Goal: Book appointment/travel/reservation: Book appointment/travel/reservation

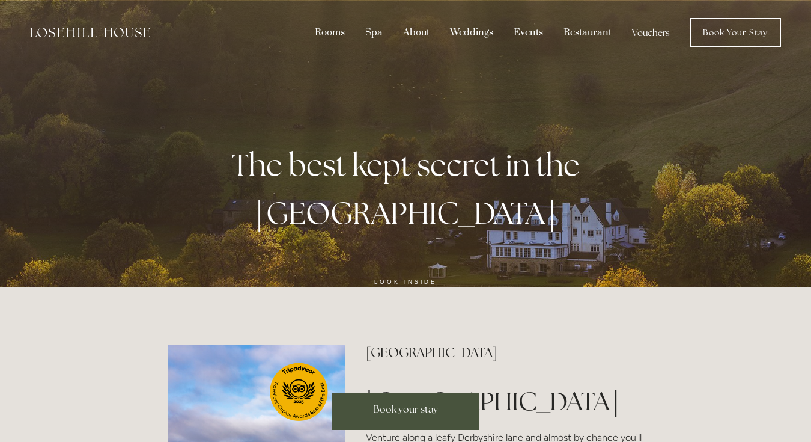
scroll to position [7, 0]
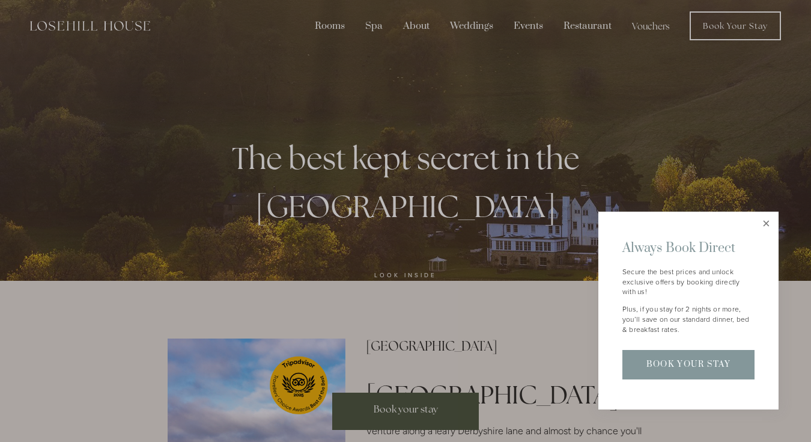
click at [766, 229] on link "Close" at bounding box center [766, 223] width 21 height 21
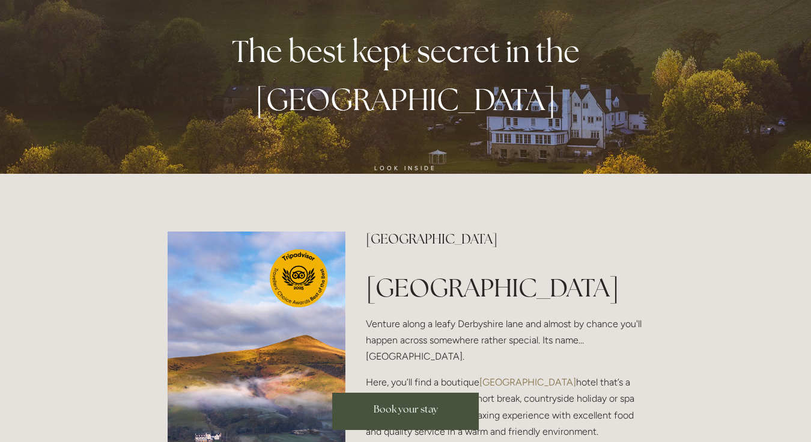
scroll to position [119, 0]
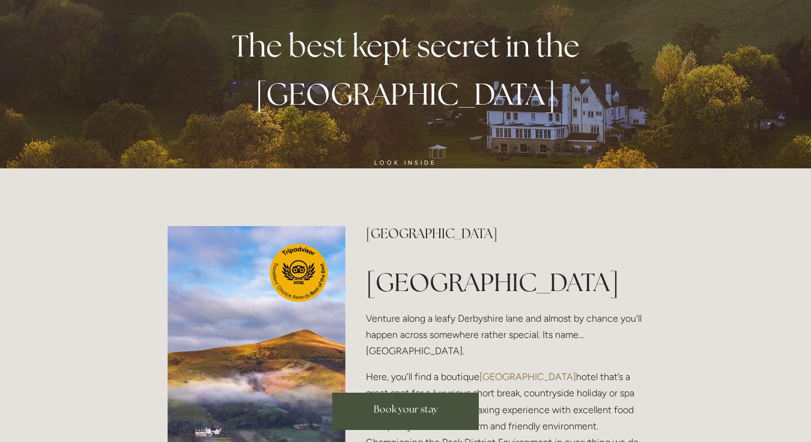
click at [425, 412] on span "Book your stay" at bounding box center [406, 408] width 64 height 13
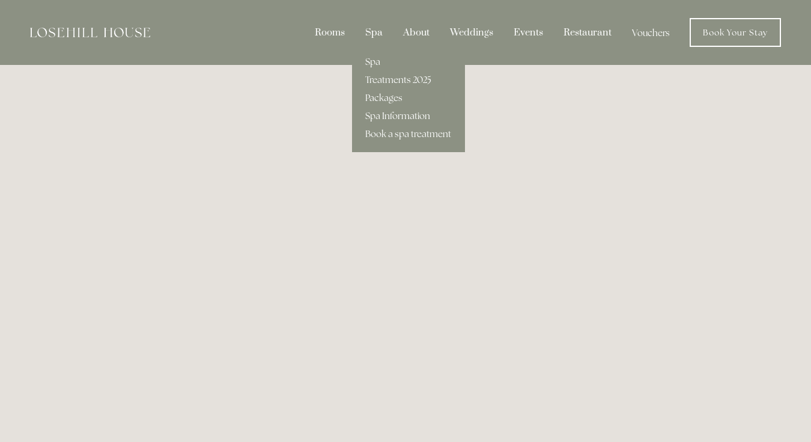
click at [379, 34] on div "Spa" at bounding box center [373, 32] width 35 height 23
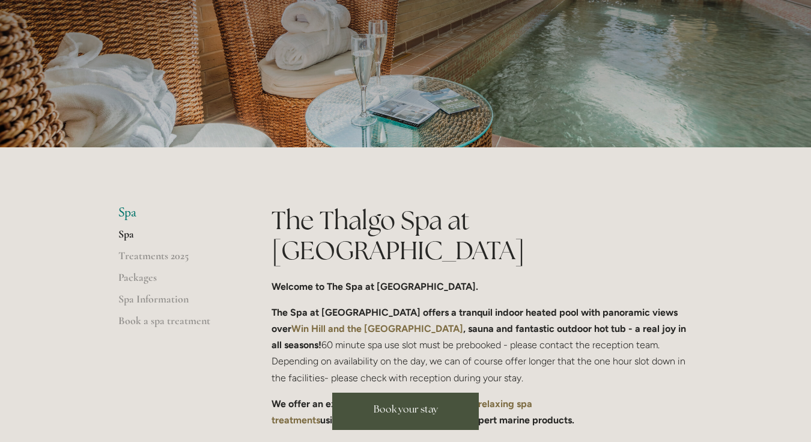
scroll to position [144, 0]
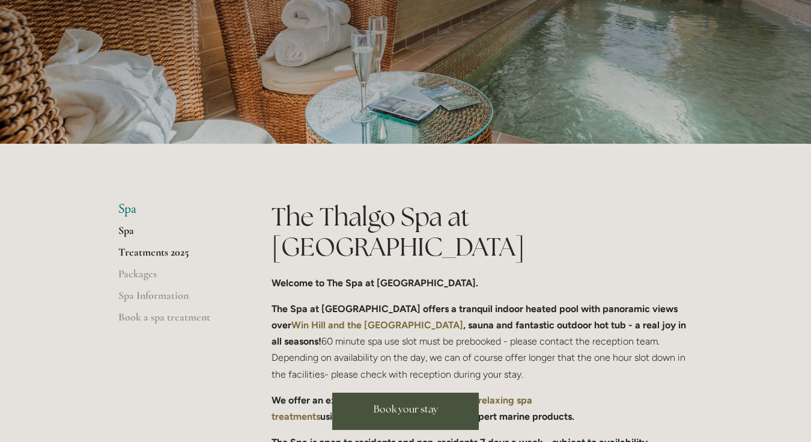
click at [174, 249] on link "Treatments 2025" at bounding box center [175, 256] width 115 height 22
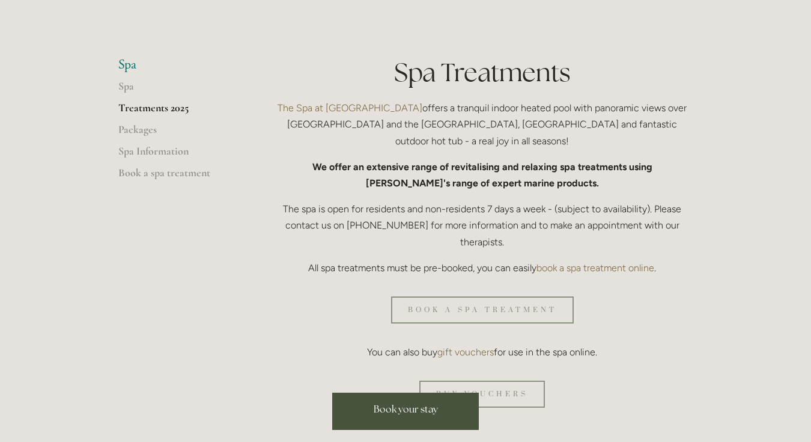
scroll to position [289, 0]
click at [150, 127] on link "Packages" at bounding box center [175, 132] width 115 height 22
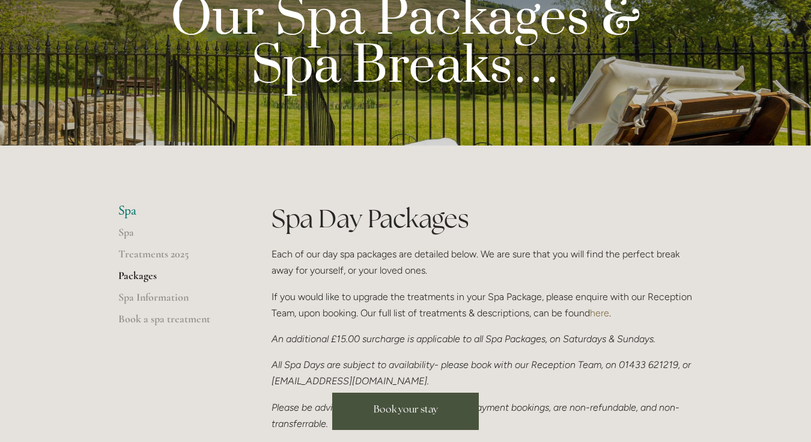
scroll to position [142, 0]
click at [174, 294] on link "Spa Information" at bounding box center [175, 301] width 115 height 22
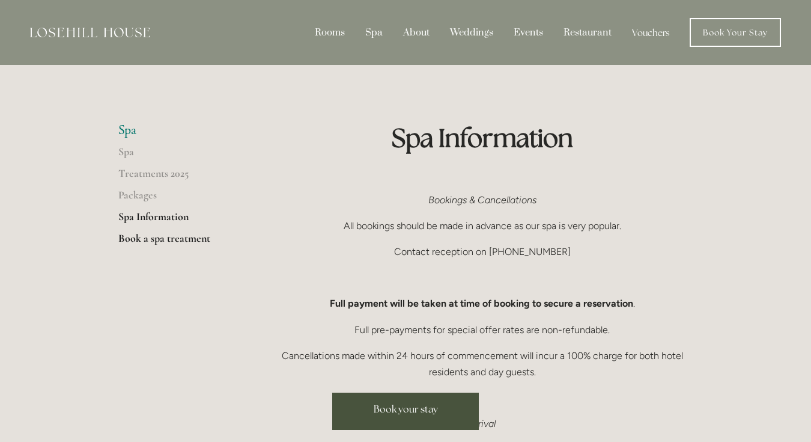
click at [179, 240] on link "Book a spa treatment" at bounding box center [175, 242] width 115 height 22
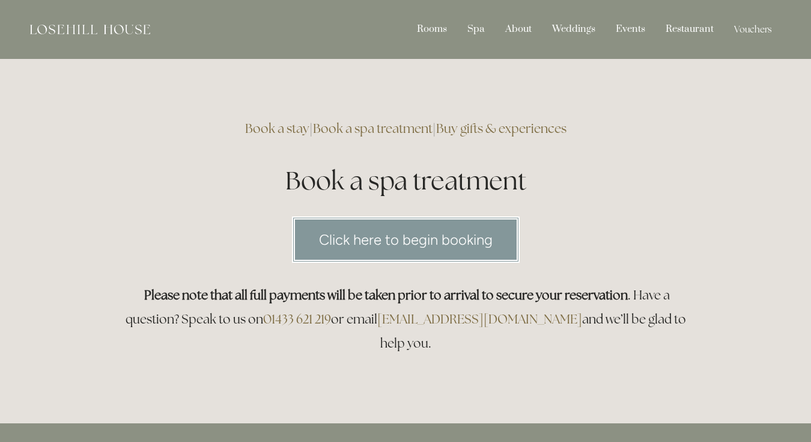
click at [401, 237] on link "Click here to begin booking" at bounding box center [406, 239] width 228 height 46
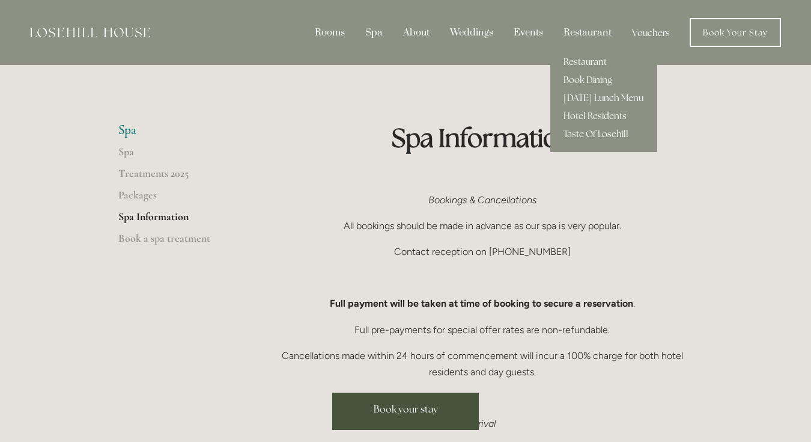
click at [604, 99] on link "[DATE] Lunch Menu" at bounding box center [603, 98] width 107 height 18
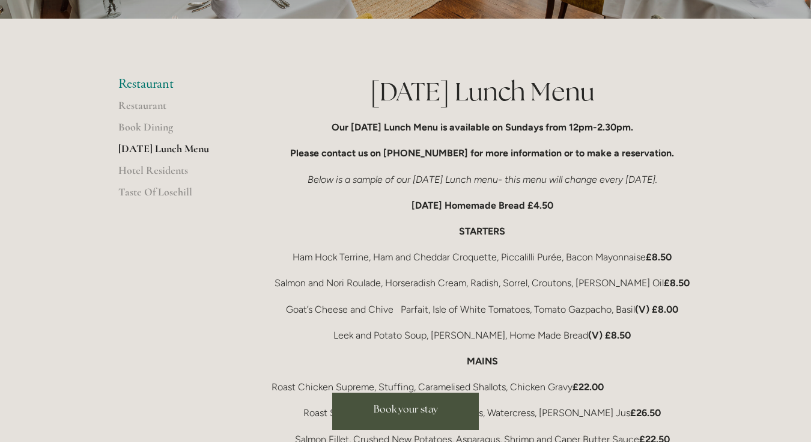
scroll to position [269, 0]
click at [162, 105] on link "Restaurant" at bounding box center [175, 109] width 115 height 22
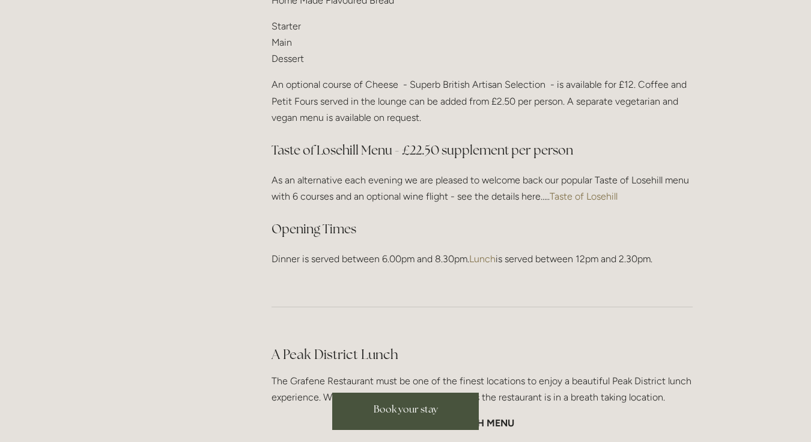
scroll to position [1661, 0]
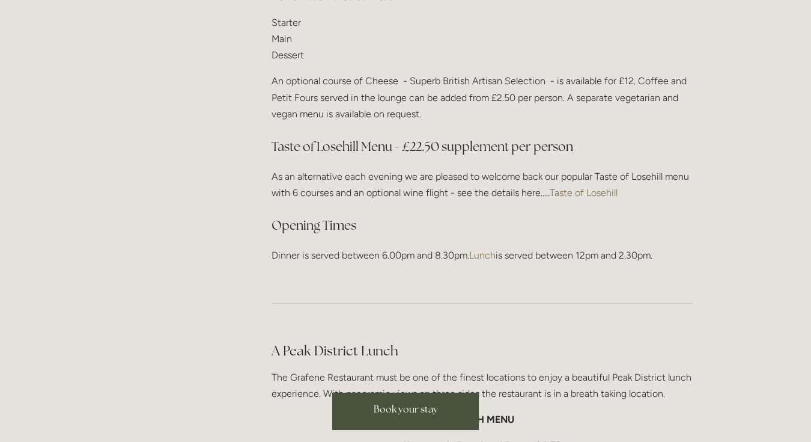
click at [601, 187] on link "Taste of Losehill" at bounding box center [584, 192] width 68 height 11
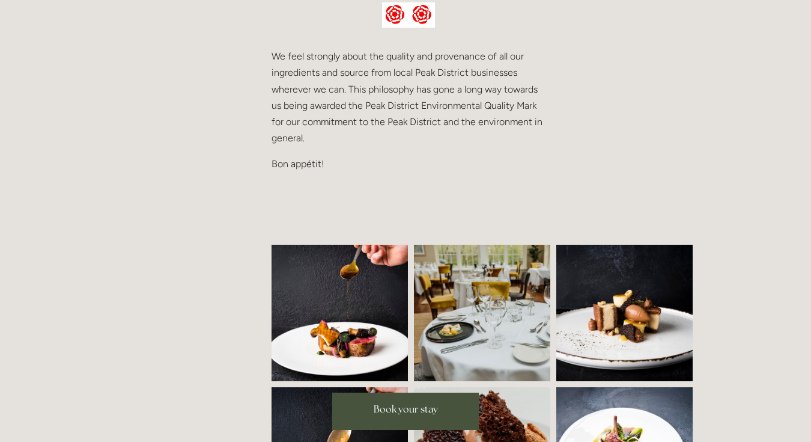
scroll to position [645, 0]
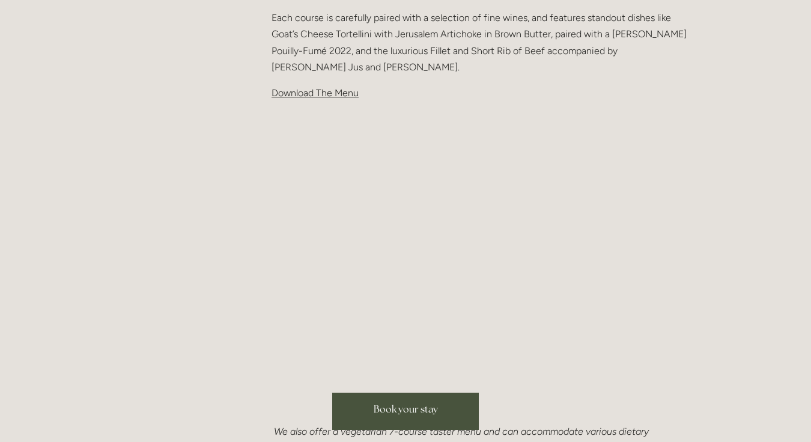
scroll to position [529, 0]
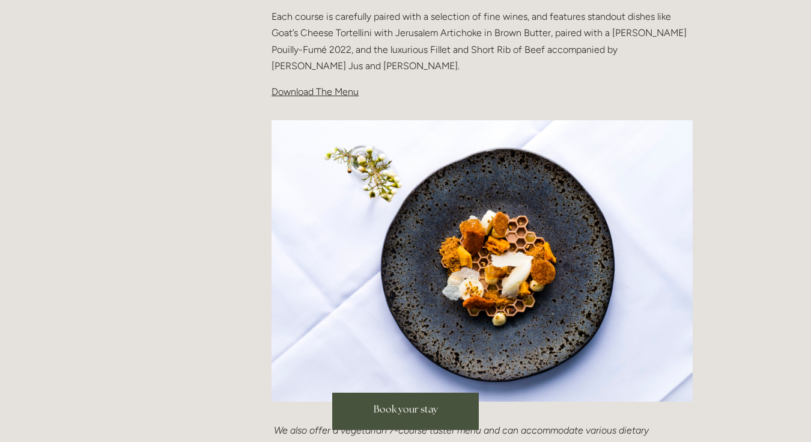
click at [350, 90] on span "Download The Menu" at bounding box center [315, 91] width 87 height 11
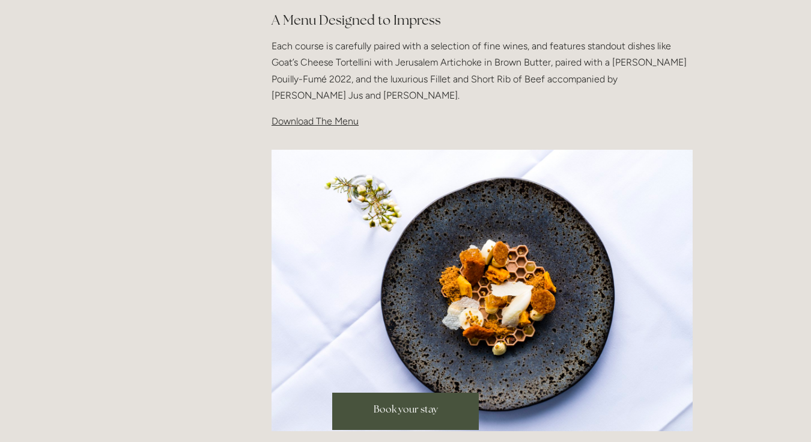
scroll to position [496, 0]
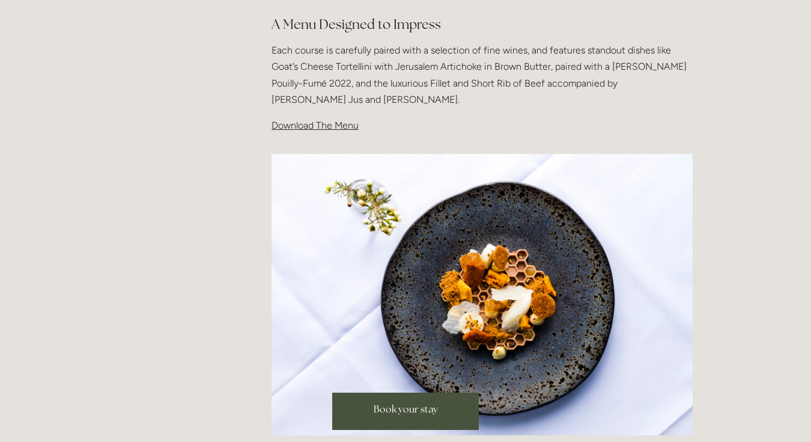
click at [318, 125] on span "Download The Menu" at bounding box center [315, 125] width 87 height 11
click at [298, 125] on span "Download The Menu" at bounding box center [315, 125] width 87 height 11
drag, startPoint x: 298, startPoint y: 125, endPoint x: 358, endPoint y: 121, distance: 60.2
click at [299, 125] on span "Download The Menu" at bounding box center [315, 125] width 87 height 11
click at [338, 130] on p "Download The Menu" at bounding box center [482, 125] width 421 height 16
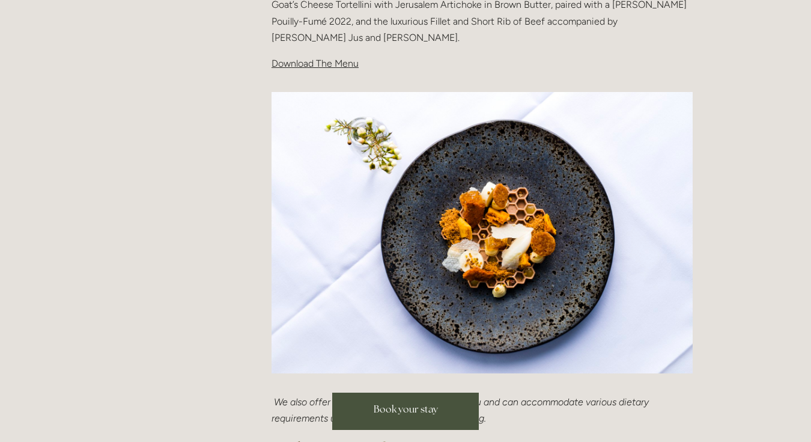
scroll to position [563, 0]
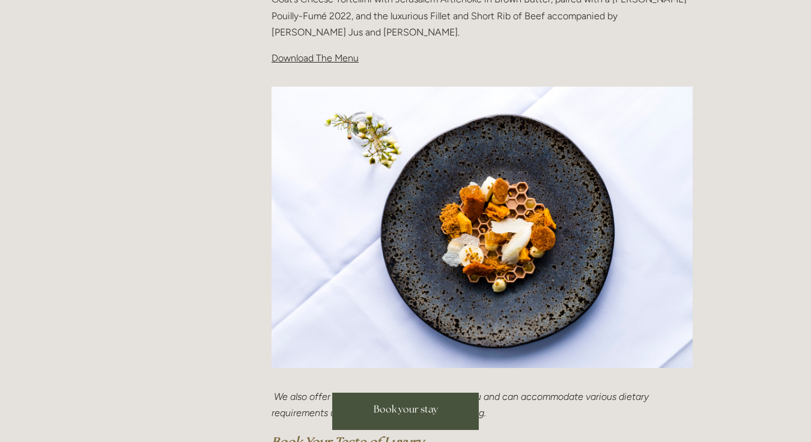
click at [521, 255] on img at bounding box center [482, 227] width 421 height 281
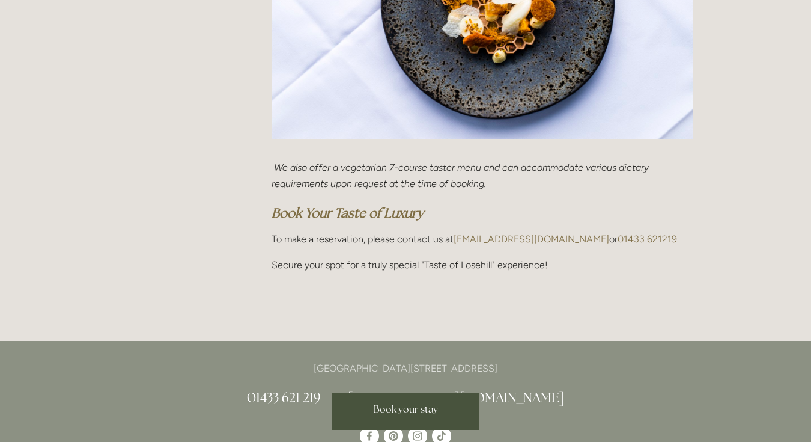
scroll to position [793, 0]
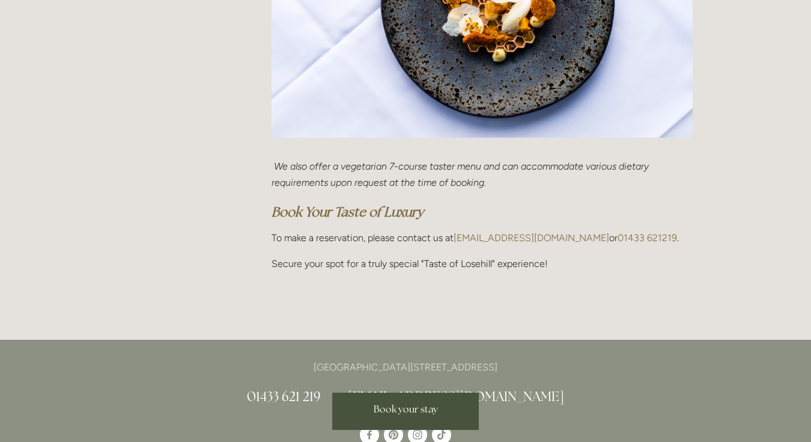
click at [495, 261] on p "Secure your spot for a truly special "Taste of Losehill" experience!" at bounding box center [482, 263] width 421 height 16
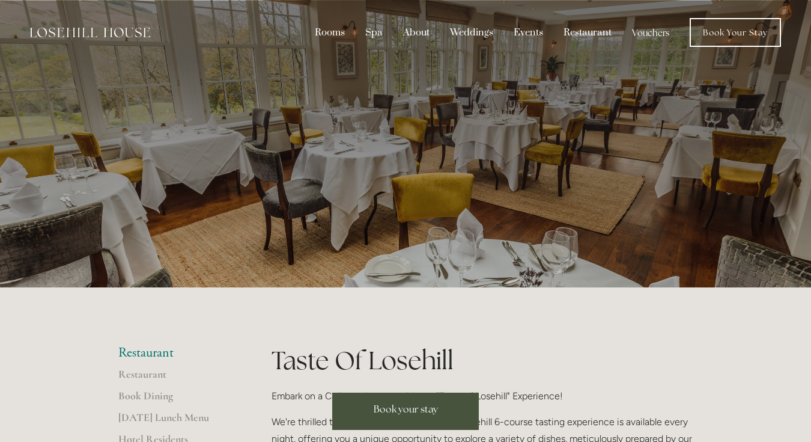
scroll to position [0, 0]
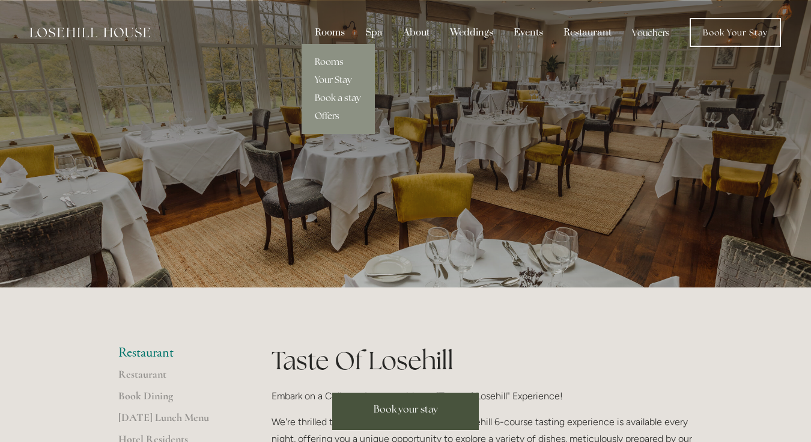
click at [330, 61] on link "Rooms" at bounding box center [338, 62] width 73 height 18
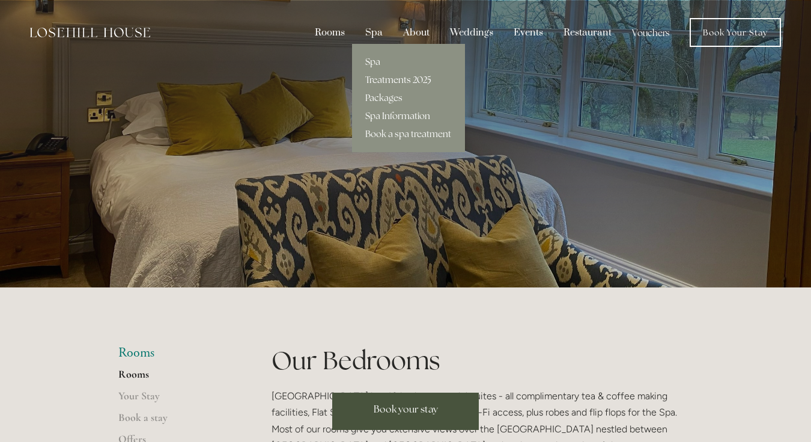
click at [378, 79] on link "Treatments 2025" at bounding box center [408, 80] width 113 height 18
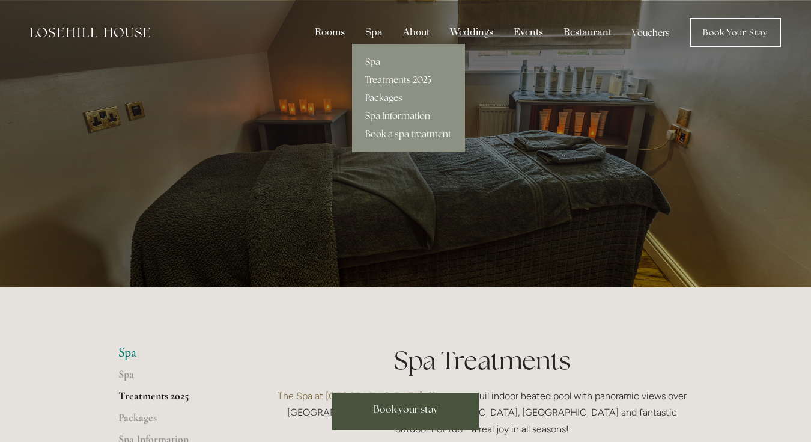
click at [389, 79] on link "Treatments 2025" at bounding box center [408, 80] width 113 height 18
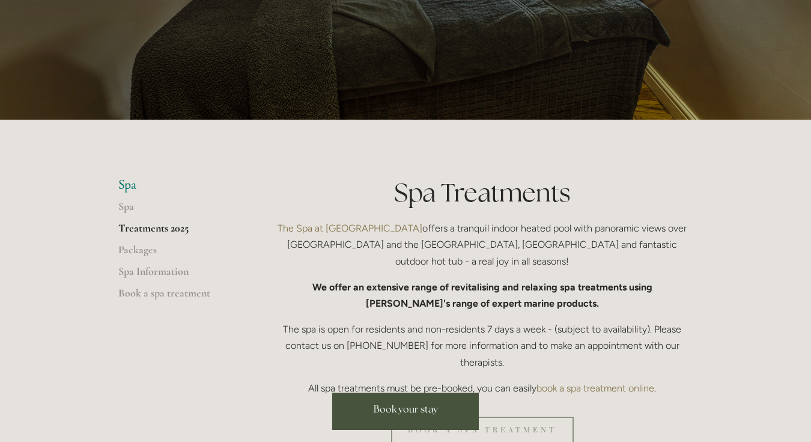
scroll to position [199, 0]
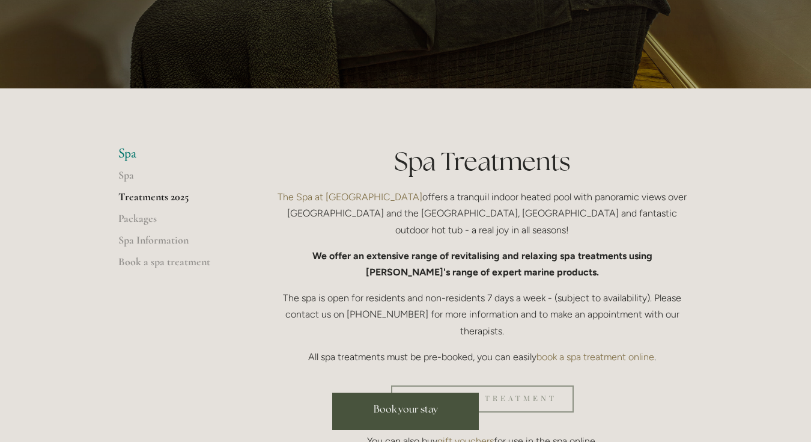
click at [444, 408] on link "Book your stay" at bounding box center [405, 410] width 147 height 37
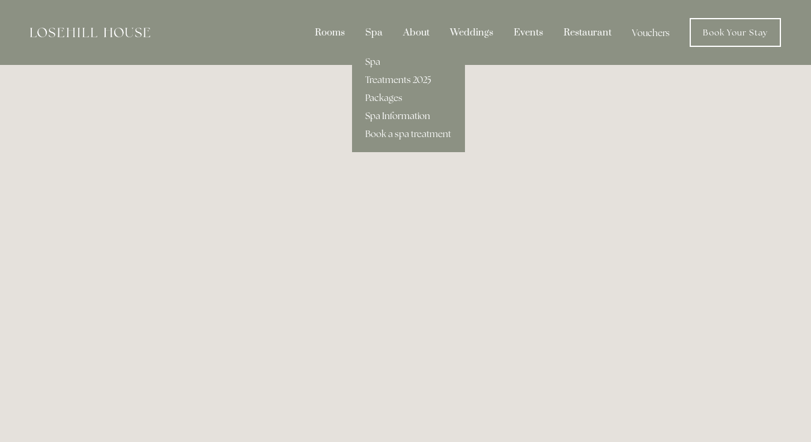
click at [394, 120] on link "Spa Information" at bounding box center [408, 116] width 113 height 18
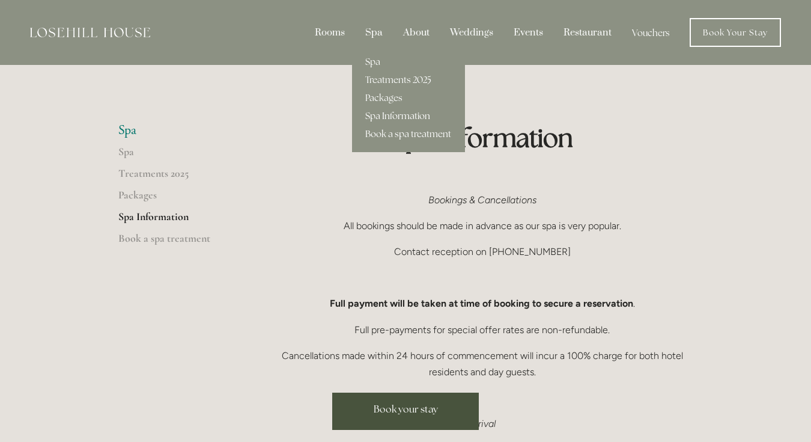
click at [405, 135] on link "Book a spa treatment" at bounding box center [408, 134] width 113 height 18
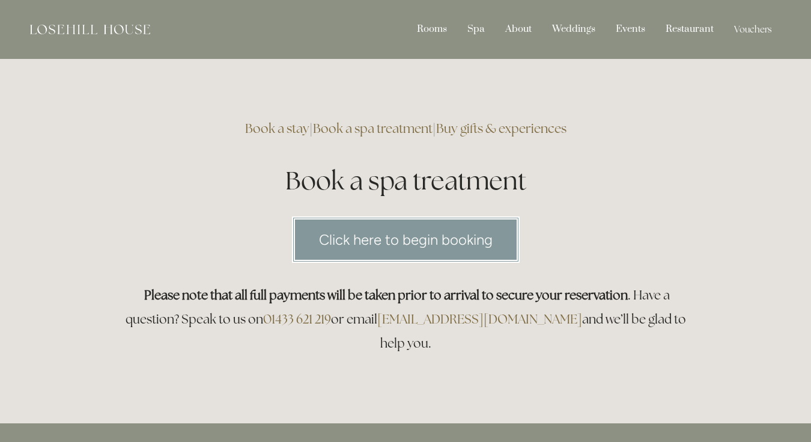
click at [464, 231] on link "Click here to begin booking" at bounding box center [406, 239] width 228 height 46
